Goal: Task Accomplishment & Management: Use online tool/utility

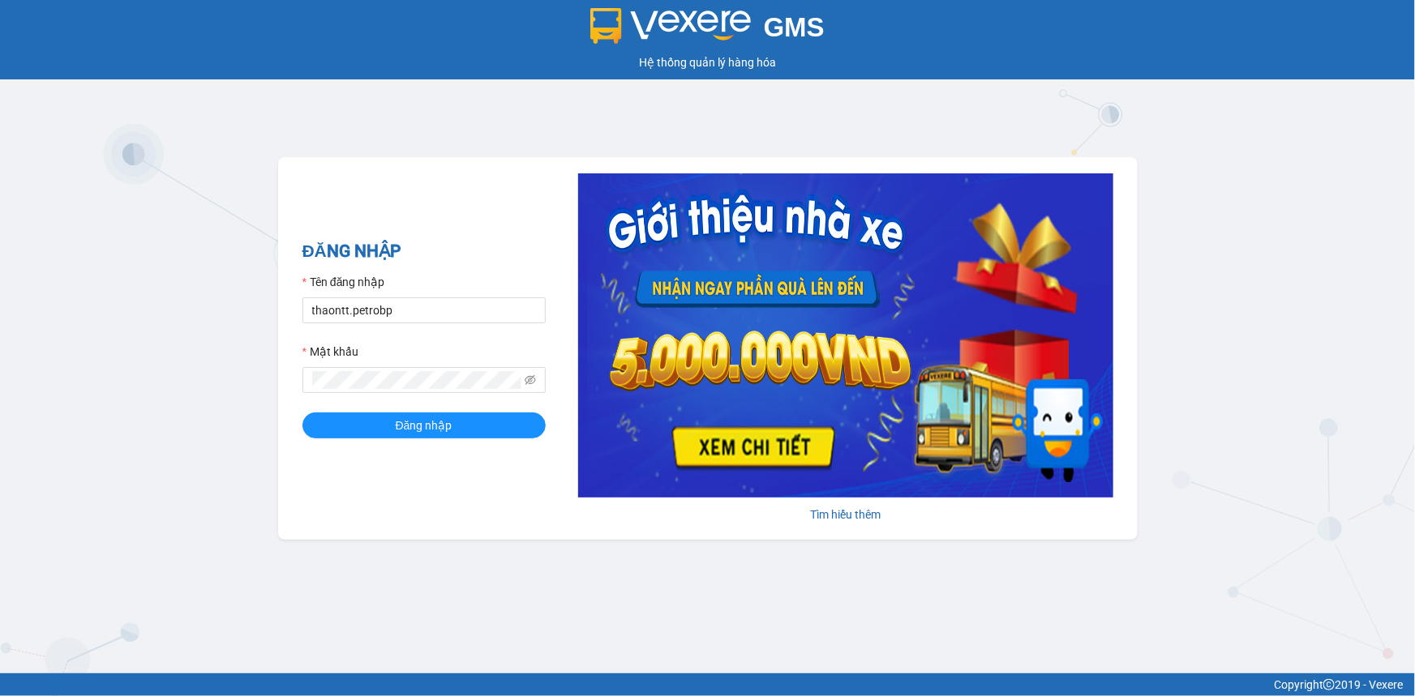
click at [438, 324] on form "Tên đăng nhập thaontt.petrobp Mật khẩu Đăng nhập" at bounding box center [423, 355] width 243 height 165
click at [439, 317] on input "thaontt.petrobp" at bounding box center [423, 310] width 243 height 26
type input "loid.petrobp"
click at [435, 414] on button "Đăng nhập" at bounding box center [423, 426] width 243 height 26
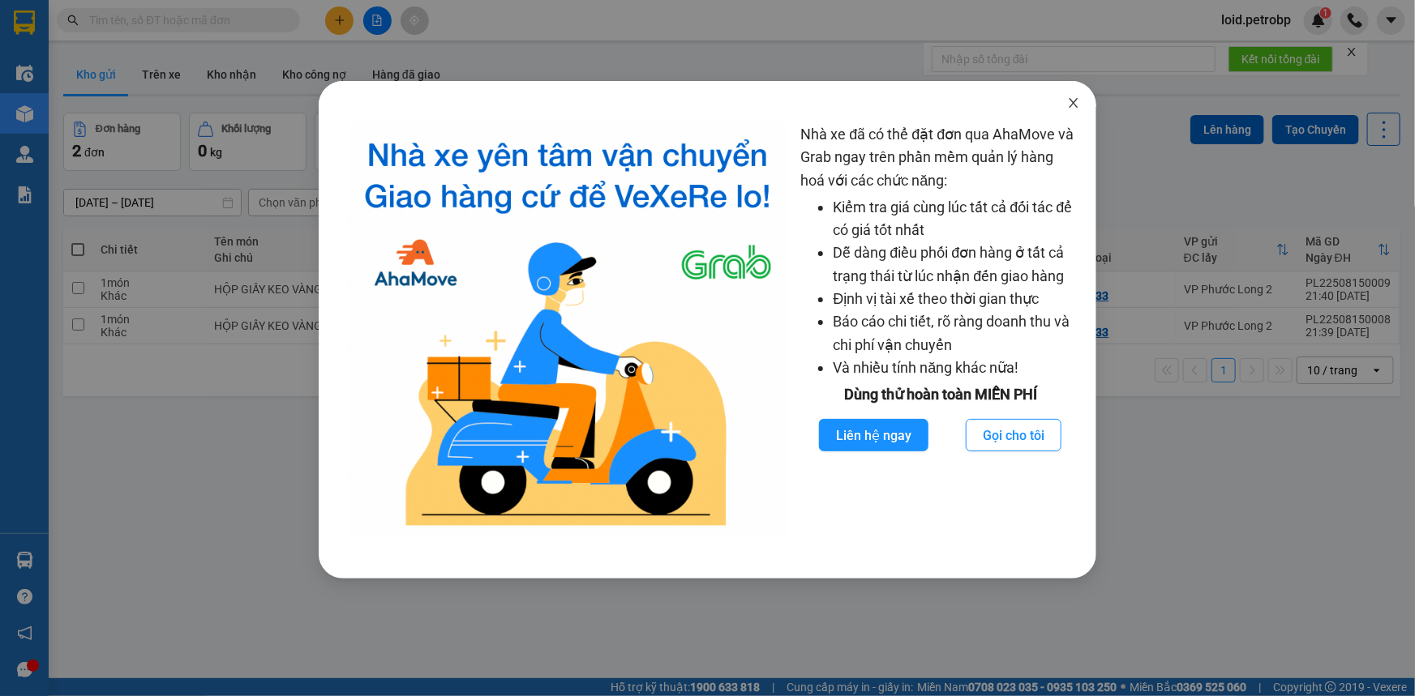
click at [1070, 103] on icon "close" at bounding box center [1073, 102] width 13 height 13
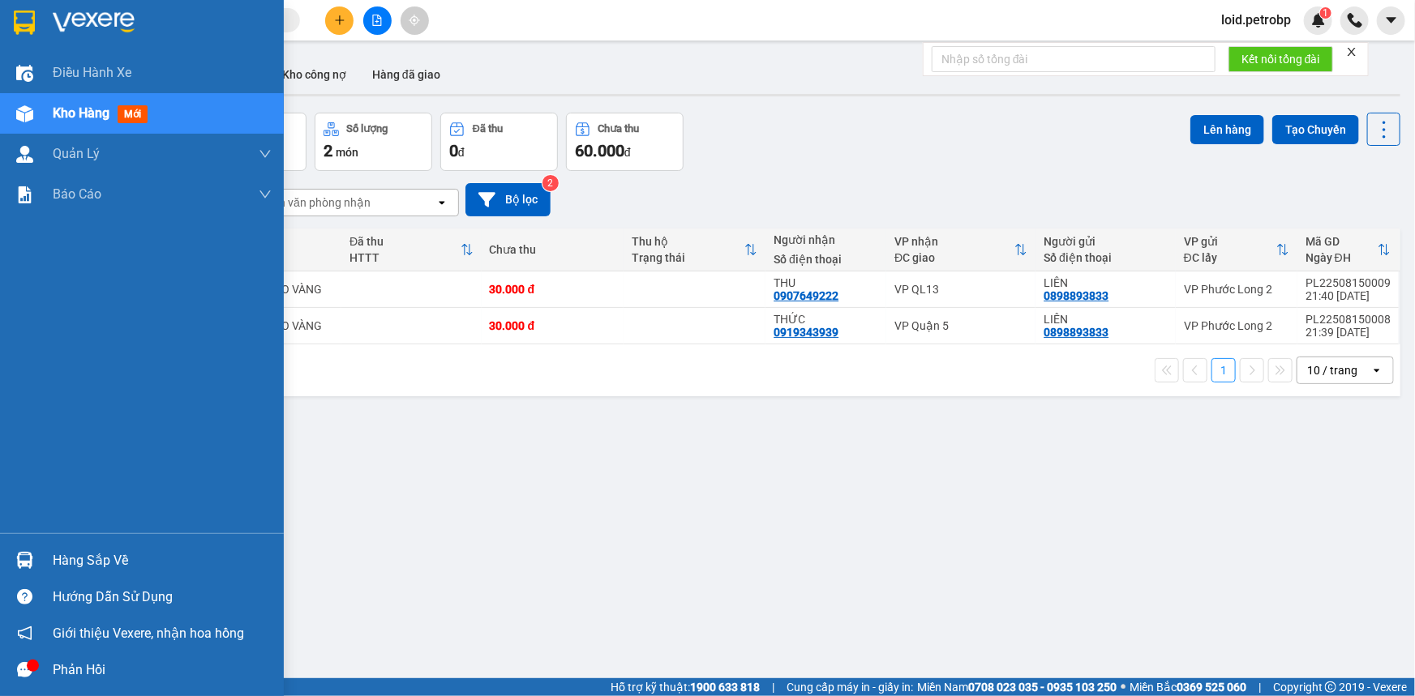
click at [82, 561] on div "Hàng sắp về" at bounding box center [162, 561] width 219 height 24
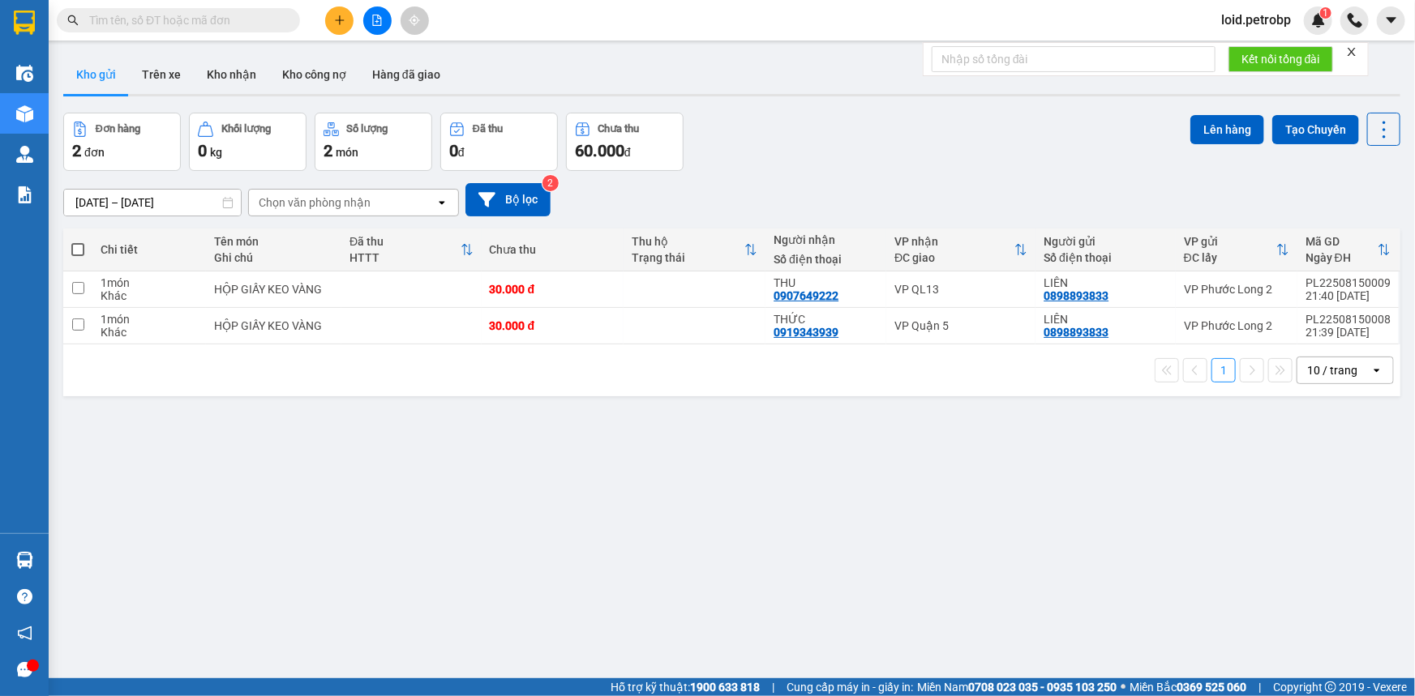
click at [907, 572] on section "Kết quả tìm kiếm ( 0 ) Bộ lọc No Data loid.petrobp 1 Điều hành xe Kho hàng mới …" at bounding box center [707, 348] width 1415 height 696
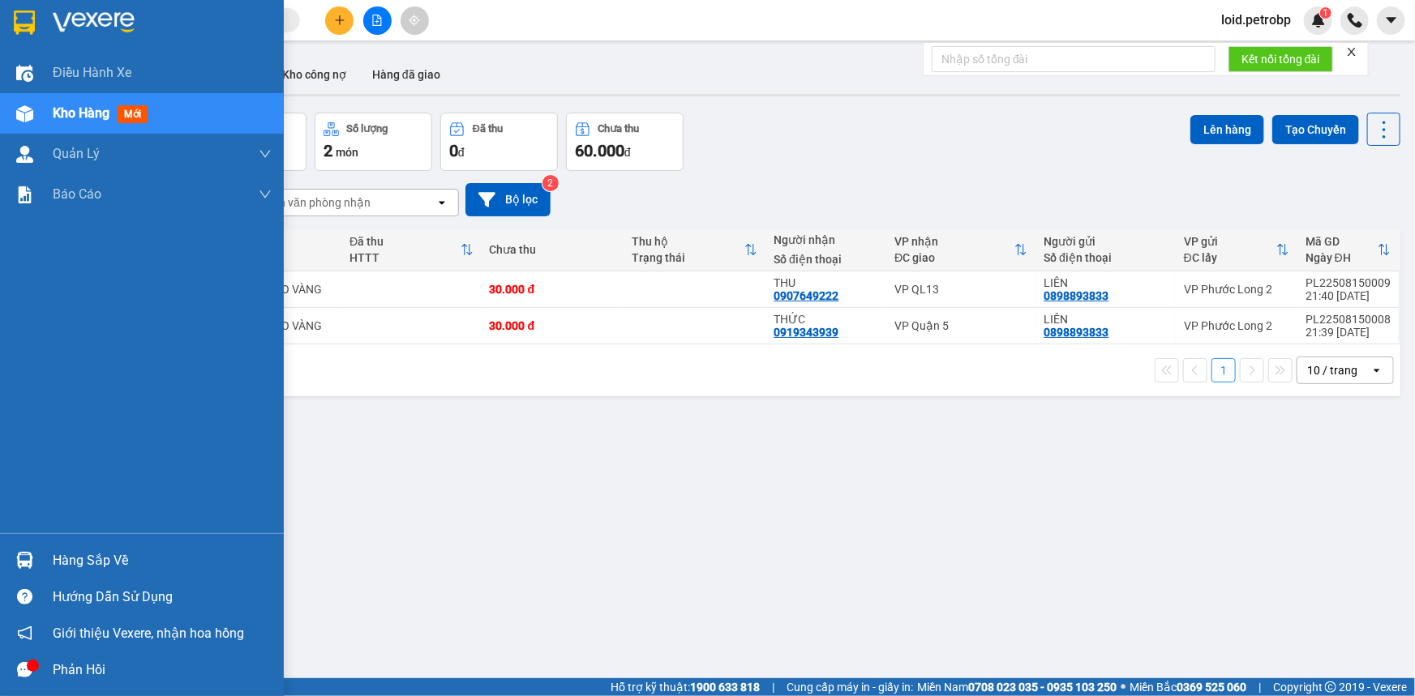
click at [87, 554] on div "Hàng sắp về" at bounding box center [162, 561] width 219 height 24
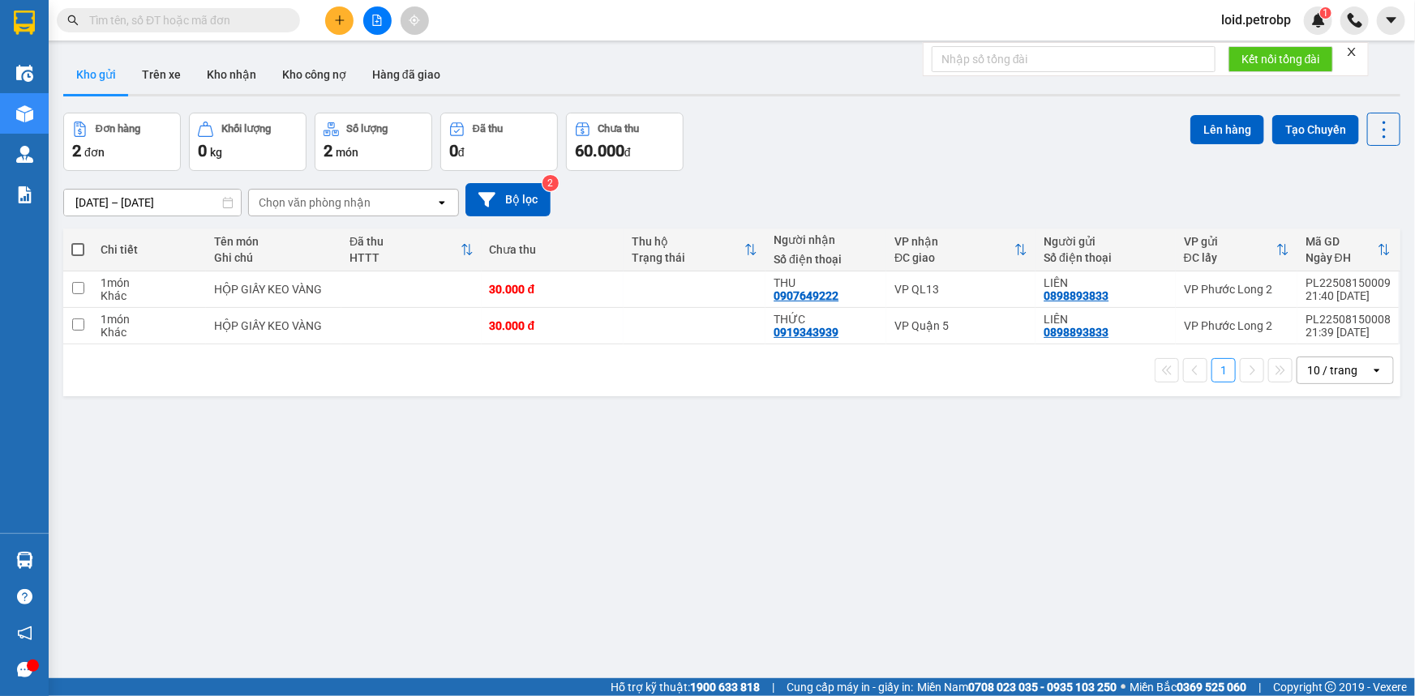
click at [1000, 542] on section "Kết quả tìm kiếm ( 0 ) Bộ lọc No Data loid.petrobp 1 Điều hành xe Kho hàng mới …" at bounding box center [707, 348] width 1415 height 696
